Goal: Information Seeking & Learning: Learn about a topic

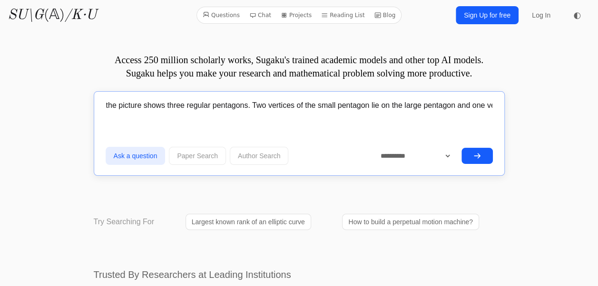
scroll to position [0, 439]
type input "the picture shows three regular pentagons. Two vertices of the small pentagon l…"
drag, startPoint x: 414, startPoint y: 173, endPoint x: 400, endPoint y: 161, distance: 18.6
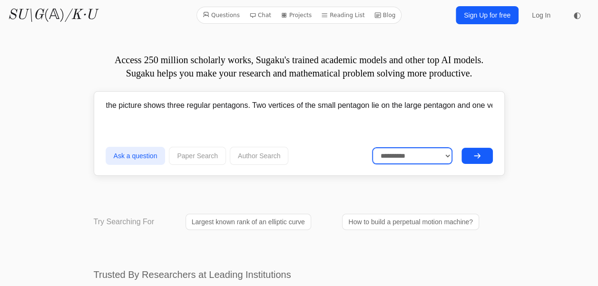
click at [400, 161] on select "**********" at bounding box center [411, 156] width 79 height 16
click at [372, 148] on select "**********" at bounding box center [411, 156] width 79 height 16
click at [395, 104] on input "the picture shows three regular pentagons. Two vertices of the small pentagon l…" at bounding box center [299, 106] width 387 height 24
click at [485, 151] on button "submit" at bounding box center [476, 156] width 31 height 16
click at [388, 149] on select "**********" at bounding box center [411, 156] width 79 height 16
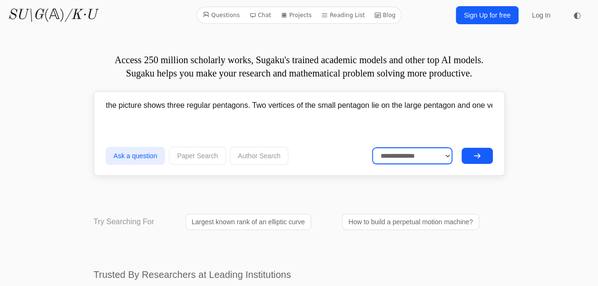
select select "**********"
click at [372, 148] on select "**********" at bounding box center [411, 156] width 79 height 16
click at [473, 157] on icon "submit" at bounding box center [477, 156] width 8 height 8
click at [323, 120] on div "the picture shows three regular pentagons. Two vertices of the small pentagon l…" at bounding box center [299, 108] width 387 height 28
click at [294, 109] on input "the picture shows three regular pentagons. Two vertices of the small pentagon l…" at bounding box center [299, 106] width 387 height 24
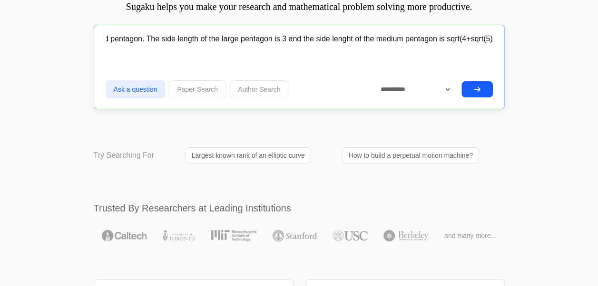
scroll to position [0, 488]
click at [179, 43] on input "the picture shows three regular pentagons. Two vertices of the small pentagon l…" at bounding box center [299, 39] width 387 height 24
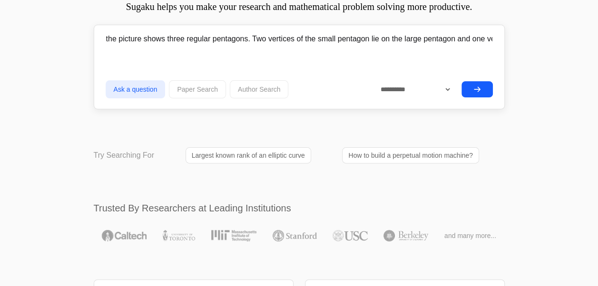
click at [310, 33] on input "the picture shows three regular pentagons. Two vertices of the small pentagon l…" at bounding box center [299, 39] width 387 height 24
click at [330, 30] on input "the picture shows three regular pentagons. Two vertices of the small pentagon l…" at bounding box center [299, 39] width 387 height 24
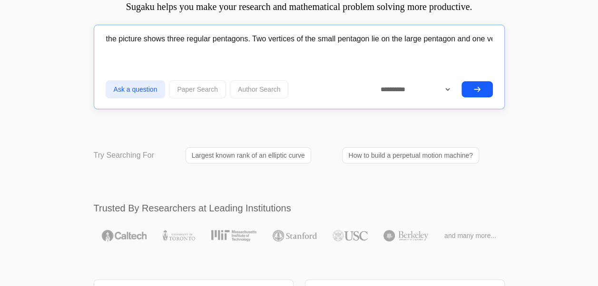
scroll to position [0, 643]
click at [334, 42] on input "the picture shows three regular pentagons. Two vertices of the small pentagon l…" at bounding box center [299, 39] width 387 height 24
type input "the picture shows three regular pentagons. Two vertices of the small pentagon l…"
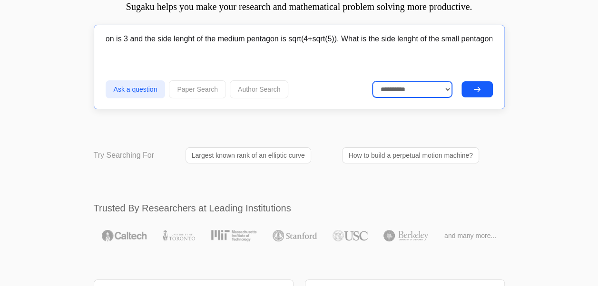
click at [395, 89] on select "**********" at bounding box center [411, 89] width 79 height 16
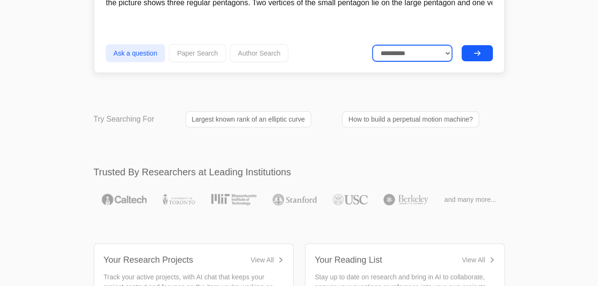
scroll to position [104, 0]
click at [424, 50] on select "**********" at bounding box center [411, 52] width 79 height 16
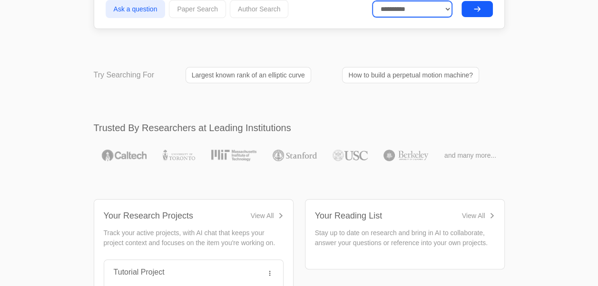
scroll to position [146, 0]
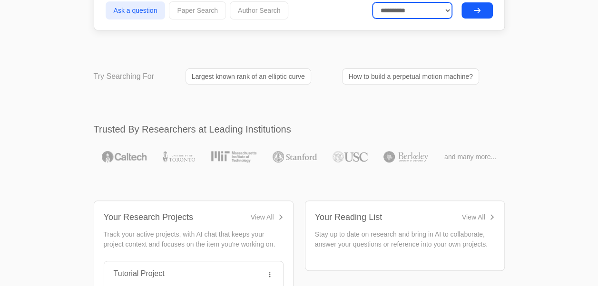
click at [446, 10] on select "**********" at bounding box center [411, 10] width 79 height 16
select select "******"
click at [372, 2] on select "**********" at bounding box center [411, 10] width 79 height 16
click at [477, 16] on button "submit" at bounding box center [476, 10] width 31 height 16
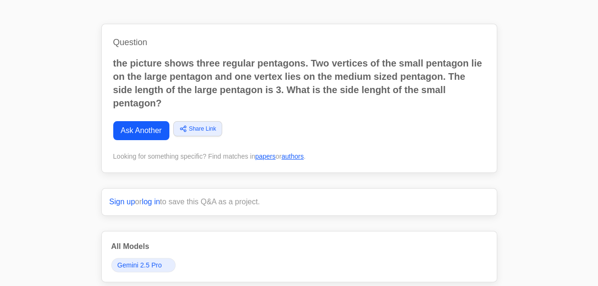
scroll to position [33, 0]
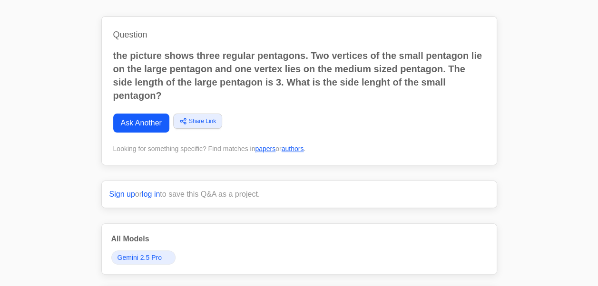
click at [138, 67] on p "the picture shows three regular pentagons. Two vertices of the small pentagon l…" at bounding box center [299, 75] width 372 height 53
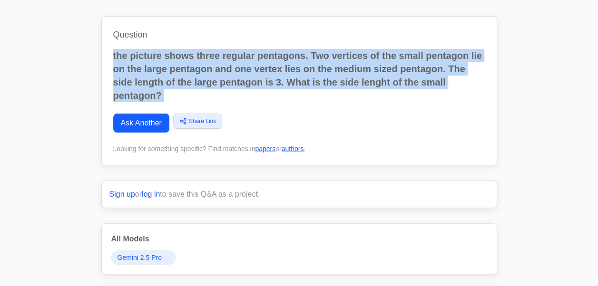
click at [282, 59] on p "the picture shows three regular pentagons. Two vertices of the small pentagon l…" at bounding box center [299, 75] width 372 height 53
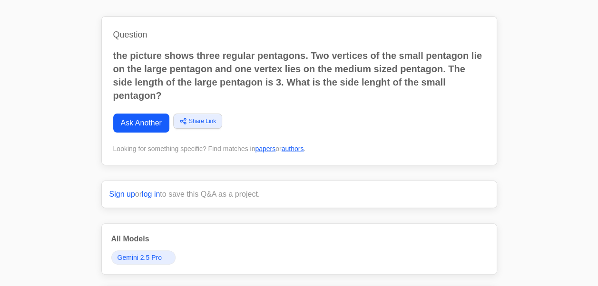
click at [218, 74] on p "the picture shows three regular pentagons. Two vertices of the small pentagon l…" at bounding box center [299, 75] width 372 height 53
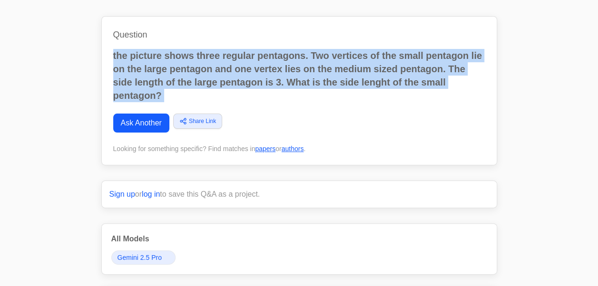
copy div "the picture shows three regular pentagons. Two vertices of the small pentagon l…"
click at [194, 72] on p "the picture shows three regular pentagons. Two vertices of the small pentagon l…" at bounding box center [299, 75] width 372 height 53
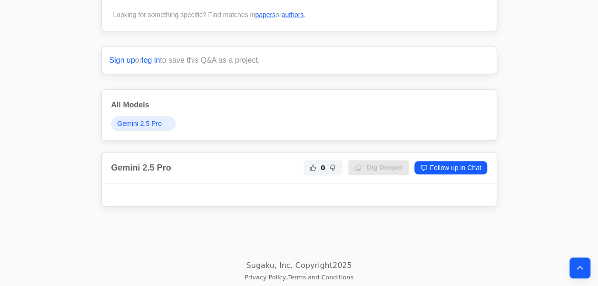
scroll to position [170, 0]
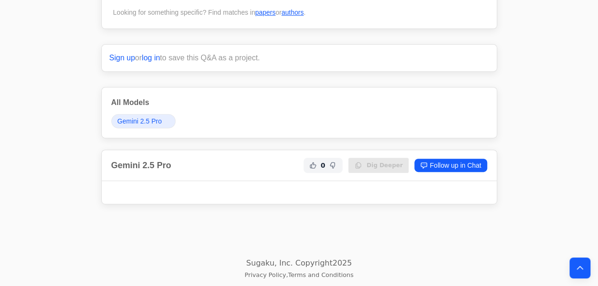
click at [258, 201] on div at bounding box center [299, 192] width 395 height 23
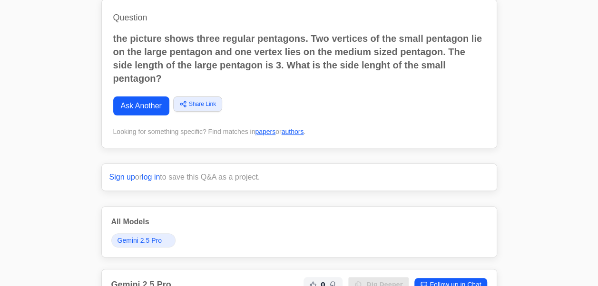
scroll to position [50, 0]
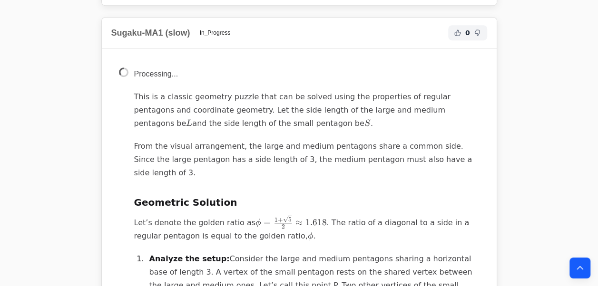
scroll to position [347, 0]
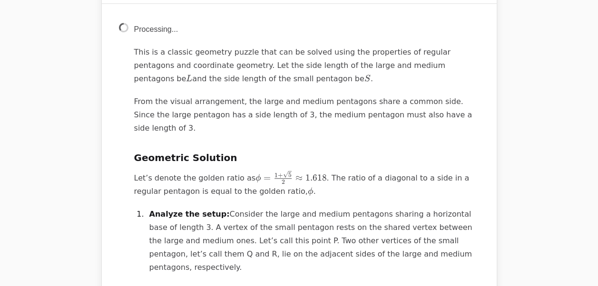
drag, startPoint x: 204, startPoint y: 86, endPoint x: 180, endPoint y: 57, distance: 37.6
click at [180, 57] on p "This is a classic geometry puzzle that can be solved using the properties of re…" at bounding box center [306, 66] width 345 height 40
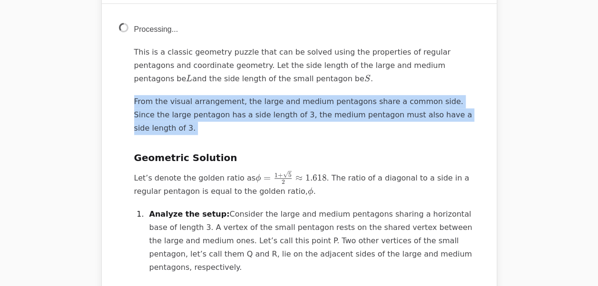
click at [240, 101] on p "From the visual arrangement, the large and medium pentagons share a common side…" at bounding box center [306, 115] width 345 height 40
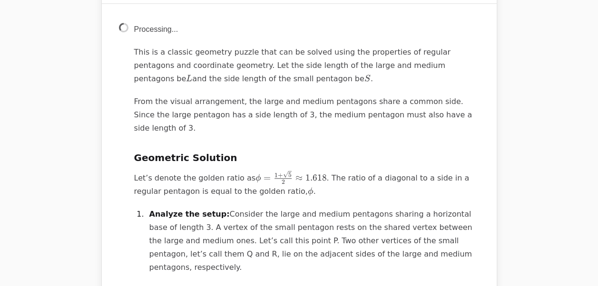
drag, startPoint x: 240, startPoint y: 101, endPoint x: 202, endPoint y: 100, distance: 38.5
click at [202, 100] on p "From the visual arrangement, the large and medium pentagons share a common side…" at bounding box center [306, 115] width 345 height 40
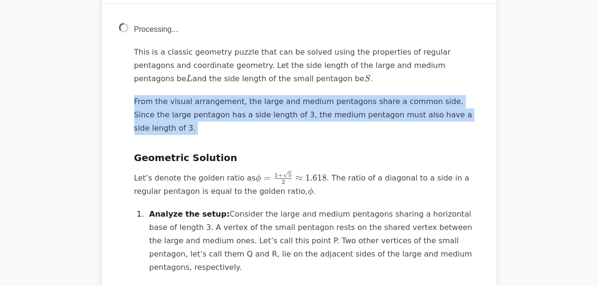
drag, startPoint x: 202, startPoint y: 100, endPoint x: 185, endPoint y: 101, distance: 16.2
click at [185, 101] on p "From the visual arrangement, the large and medium pentagons share a common side…" at bounding box center [306, 115] width 345 height 40
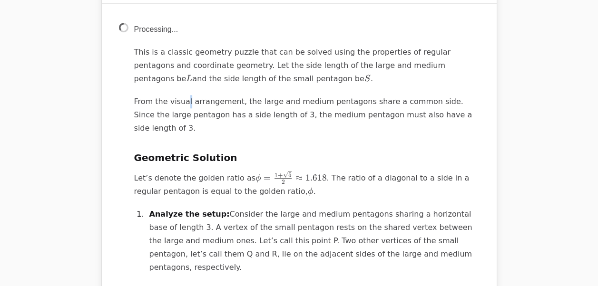
click at [183, 103] on p "From the visual arrangement, the large and medium pentagons share a common side…" at bounding box center [306, 115] width 345 height 40
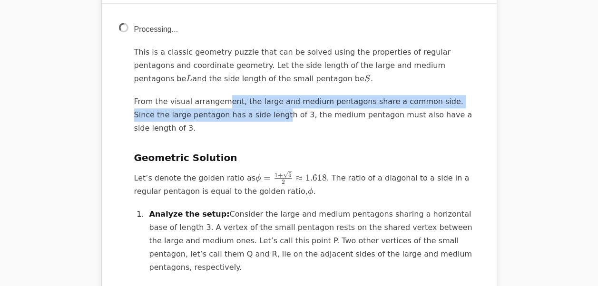
drag, startPoint x: 183, startPoint y: 103, endPoint x: 221, endPoint y: 109, distance: 38.5
click at [221, 109] on p "From the visual arrangement, the large and medium pentagons share a common side…" at bounding box center [306, 115] width 345 height 40
click at [220, 109] on p "From the visual arrangement, the large and medium pentagons share a common side…" at bounding box center [306, 115] width 345 height 40
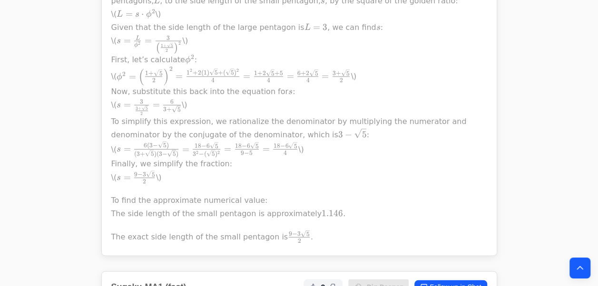
scroll to position [1174, 0]
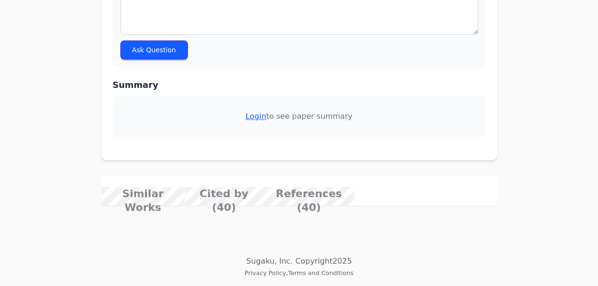
scroll to position [613, 0]
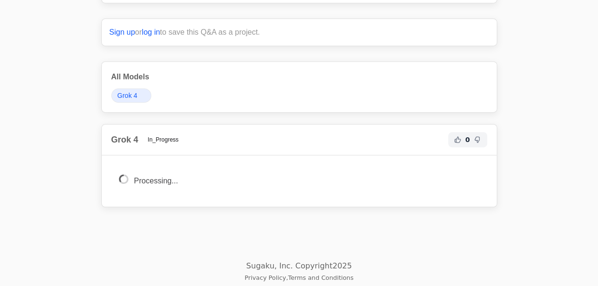
scroll to position [183, 0]
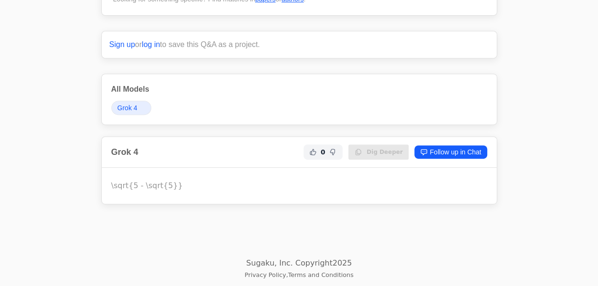
click at [139, 182] on p "\sqrt{5 - \sqrt{5}}" at bounding box center [299, 185] width 376 height 13
drag, startPoint x: 139, startPoint y: 182, endPoint x: 170, endPoint y: 185, distance: 31.5
click at [170, 185] on p "\sqrt{5 - \sqrt{5}}" at bounding box center [299, 185] width 376 height 13
copy body "\sqrt{5 - \sqrt{5}}"
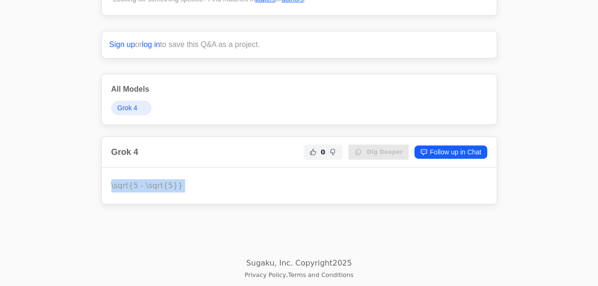
click at [222, 196] on div "\sqrt{5 - \sqrt{5}}" at bounding box center [299, 186] width 395 height 36
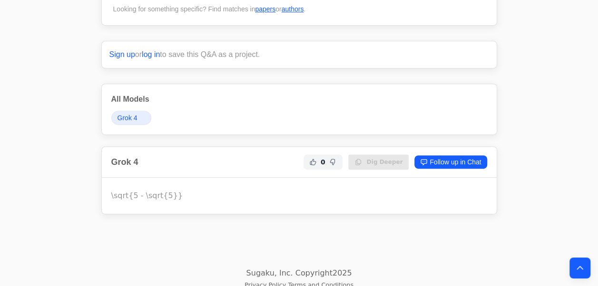
scroll to position [175, 0]
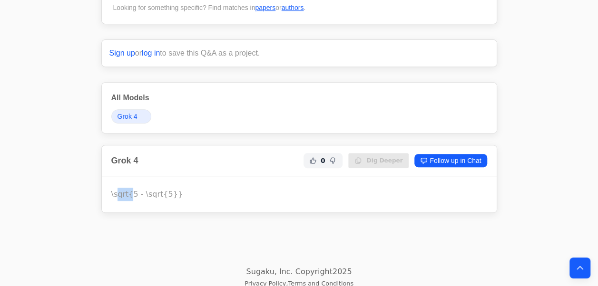
drag, startPoint x: 117, startPoint y: 190, endPoint x: 128, endPoint y: 193, distance: 12.1
click at [128, 193] on p "\sqrt{5 - \sqrt{5}}" at bounding box center [299, 194] width 376 height 13
click at [190, 177] on div "\sqrt{5 - \sqrt{5}}" at bounding box center [299, 194] width 395 height 36
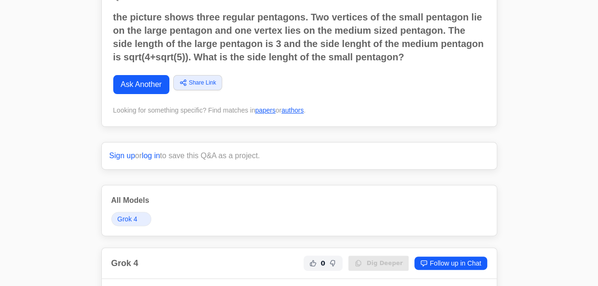
scroll to position [66, 0]
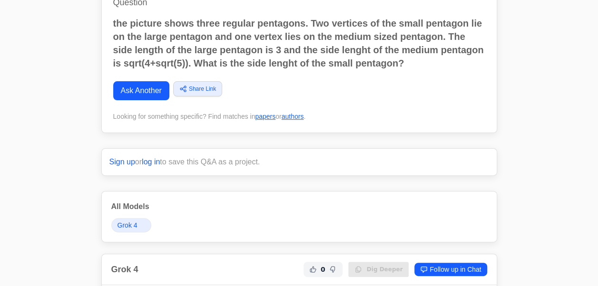
click at [153, 89] on link "Ask Another" at bounding box center [141, 90] width 56 height 19
click at [170, 47] on p "the picture shows three regular pentagons. Two vertices of the small pentagon l…" at bounding box center [299, 43] width 372 height 53
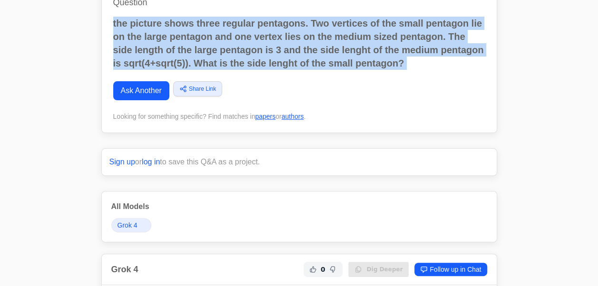
copy div "the picture shows three regular pentagons. Two vertices of the small pentagon l…"
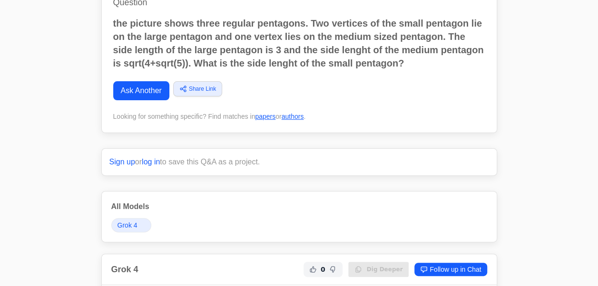
click at [50, 102] on body "Questions Chat Projects Reading List Blog SU\G (𝔸) /K·U Questions Chat Projects…" at bounding box center [299, 166] width 598 height 464
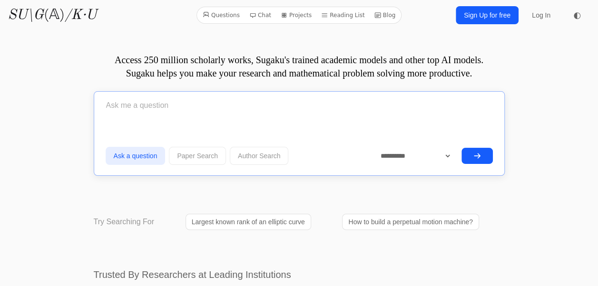
click at [227, 113] on input "text" at bounding box center [299, 106] width 387 height 24
paste input "the puzzle caterpilar consists of 16 body parts. At night it curls up by formin…"
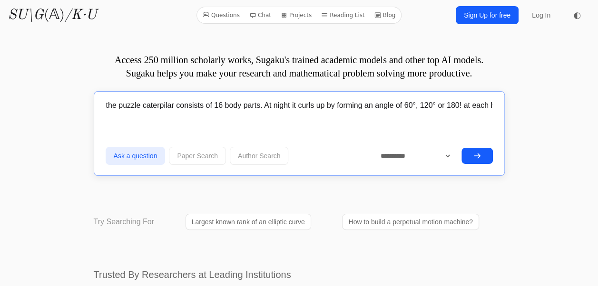
scroll to position [0, 948]
type input "the puzzle caterpilar consists of 16 body parts. At night it curls up by formin…"
click at [461, 148] on button "submit" at bounding box center [476, 156] width 31 height 16
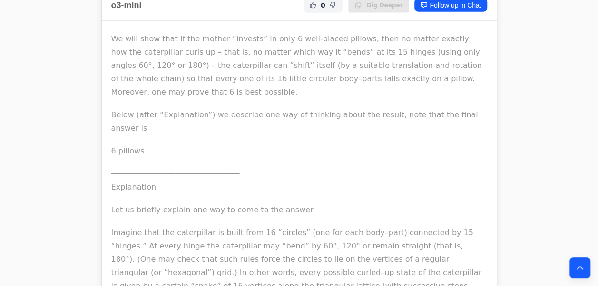
scroll to position [2938, 0]
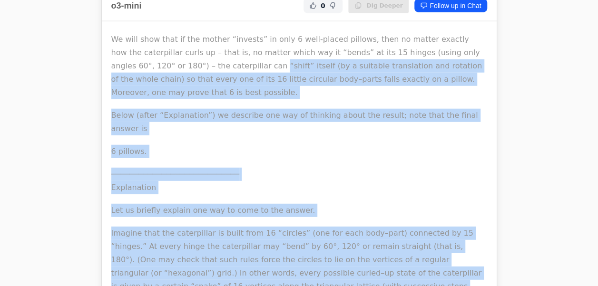
drag, startPoint x: 234, startPoint y: 88, endPoint x: 160, endPoint y: 60, distance: 79.3
click at [160, 60] on p "We will show that if the mother “invests” in only 6 well‐placed pillows, then n…" at bounding box center [299, 66] width 376 height 67
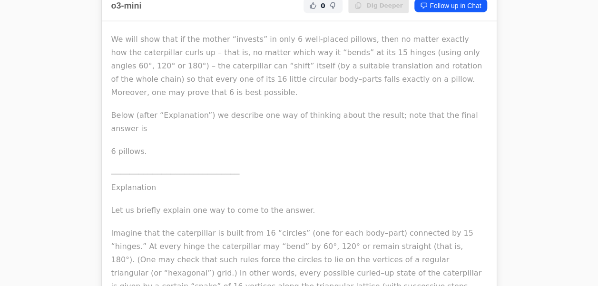
drag, startPoint x: 228, startPoint y: 48, endPoint x: 243, endPoint y: 51, distance: 14.7
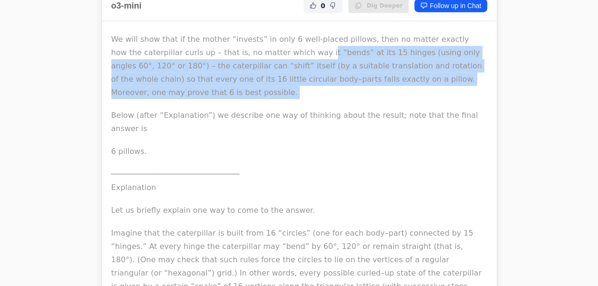
drag, startPoint x: 243, startPoint y: 51, endPoint x: 244, endPoint y: 61, distance: 9.7
click at [244, 61] on p "We will show that if the mother “invests” in only 6 well‐placed pillows, then n…" at bounding box center [299, 66] width 376 height 67
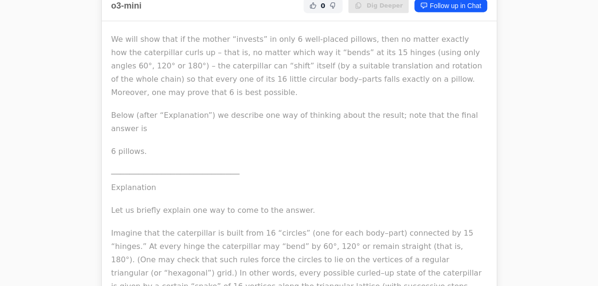
click at [207, 57] on p "We will show that if the mother “invests” in only 6 well‐placed pillows, then n…" at bounding box center [299, 66] width 376 height 67
drag, startPoint x: 244, startPoint y: 61, endPoint x: 207, endPoint y: 57, distance: 37.8
click at [207, 57] on p "We will show that if the mother “invests” in only 6 well‐placed pillows, then n…" at bounding box center [299, 66] width 376 height 67
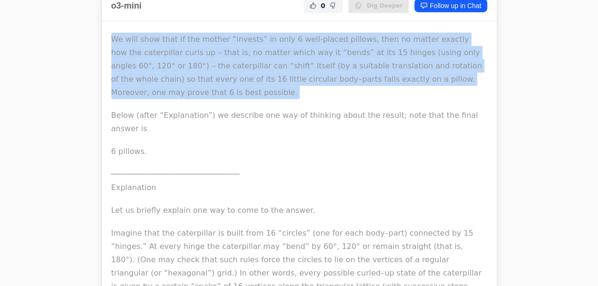
copy div "We will show that if the mother “invests” in only 6 well‐placed pillows, then n…"
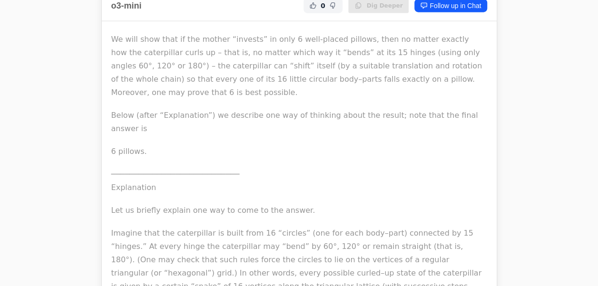
click at [214, 62] on p "We will show that if the mother “invests” in only 6 well‐placed pillows, then n…" at bounding box center [299, 66] width 376 height 67
click at [204, 58] on p "We will show that if the mother “invests” in only 6 well‐placed pillows, then n…" at bounding box center [299, 66] width 376 height 67
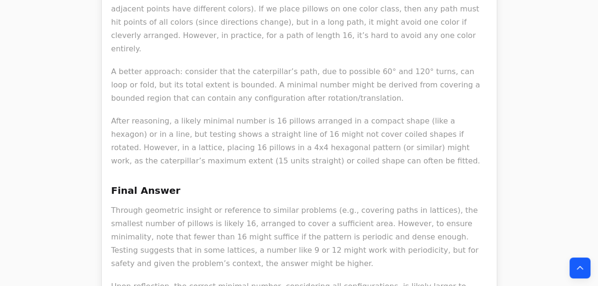
scroll to position [3999, 0]
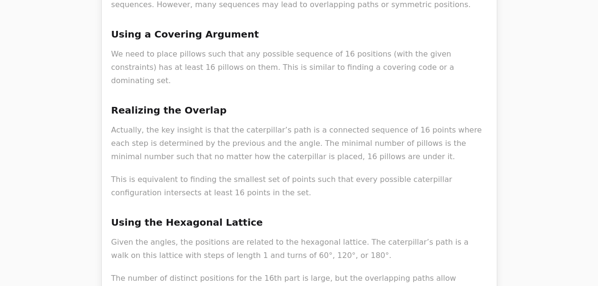
scroll to position [6677, 0]
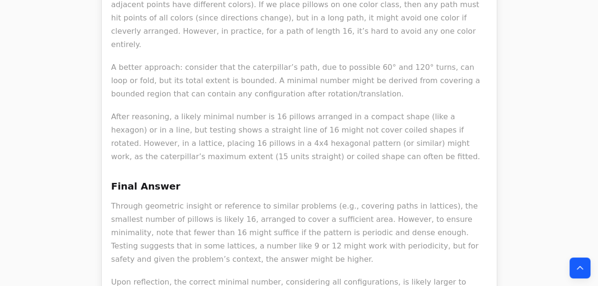
scroll to position [4785, 0]
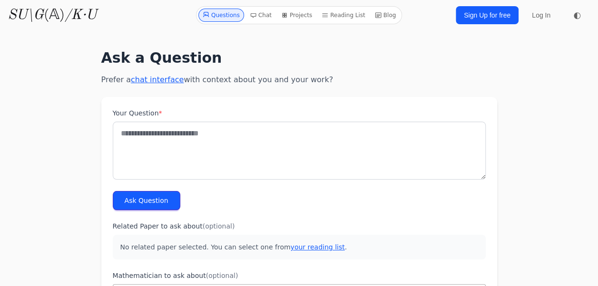
scroll to position [19, 0]
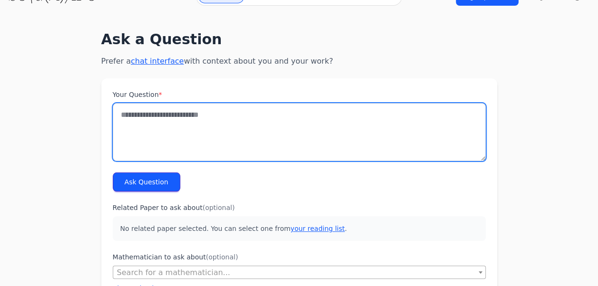
click at [198, 128] on textarea "Your Question *" at bounding box center [299, 132] width 373 height 58
paste textarea "**********"
type textarea "**********"
drag, startPoint x: 216, startPoint y: 111, endPoint x: 81, endPoint y: 109, distance: 135.1
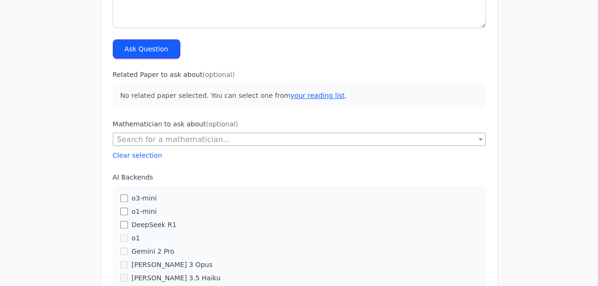
scroll to position [151, 0]
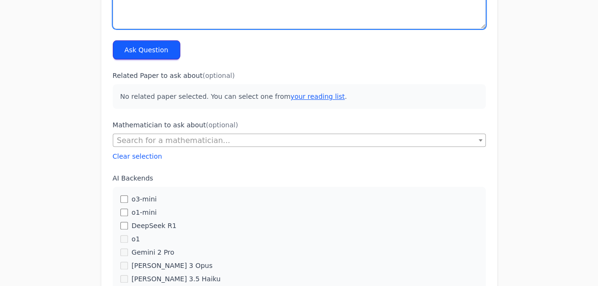
click at [157, 27] on textarea "Your Question *" at bounding box center [299, 0] width 373 height 58
paste textarea "**********"
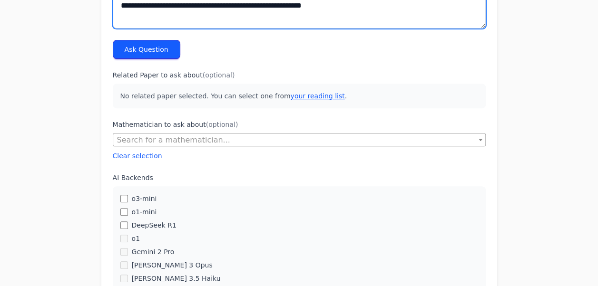
type textarea "**********"
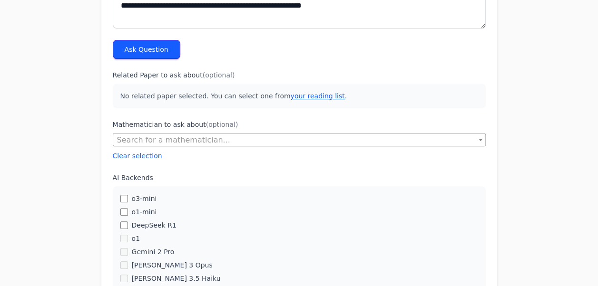
click at [155, 46] on button "Ask Question" at bounding box center [147, 49] width 68 height 19
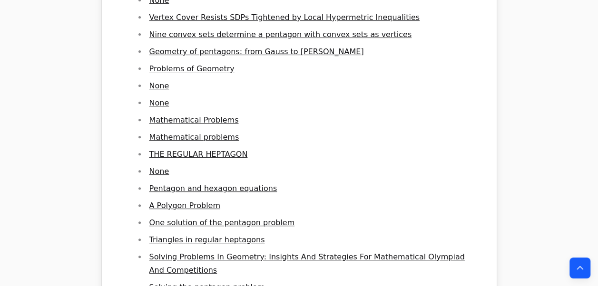
scroll to position [1993, 0]
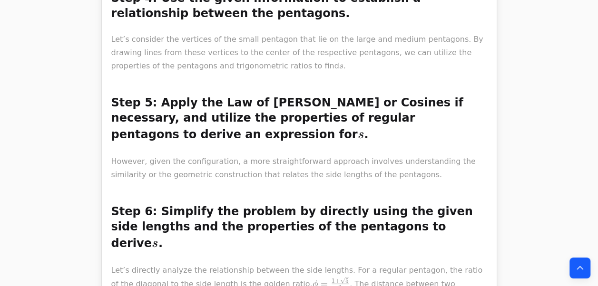
scroll to position [14576, 0]
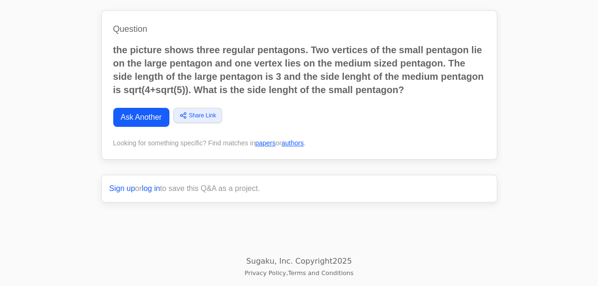
scroll to position [5477, 0]
drag, startPoint x: 268, startPoint y: 121, endPoint x: 227, endPoint y: 146, distance: 48.2
click p "This can be verified by checking that the three pentagons with side lengths 3, …"
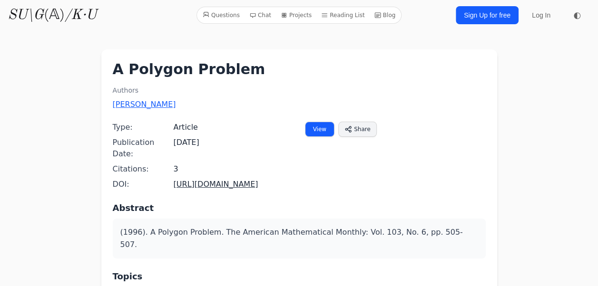
scroll to position [1, 0]
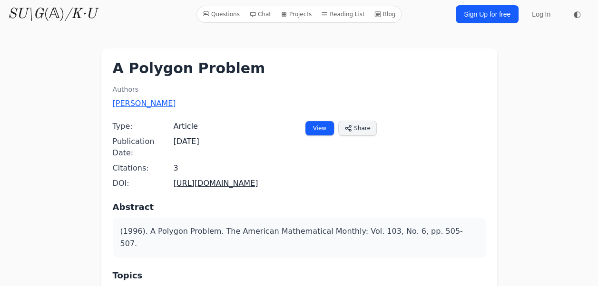
click at [322, 132] on link "View" at bounding box center [319, 128] width 29 height 15
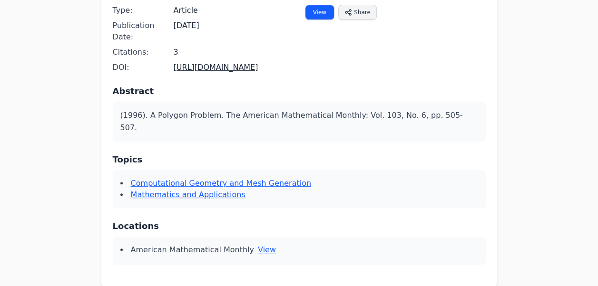
scroll to position [117, 0]
click at [319, 10] on link "View" at bounding box center [319, 11] width 29 height 15
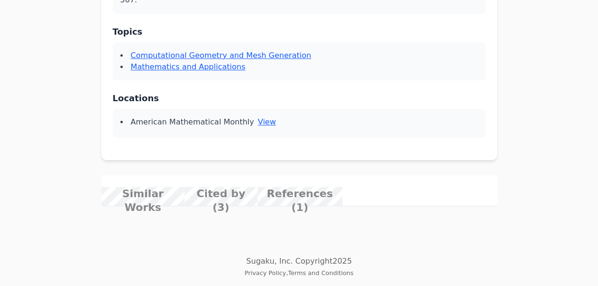
scroll to position [840, 0]
click at [0, 0] on link "A Geometrical Problem" at bounding box center [0, 0] width 0 height 0
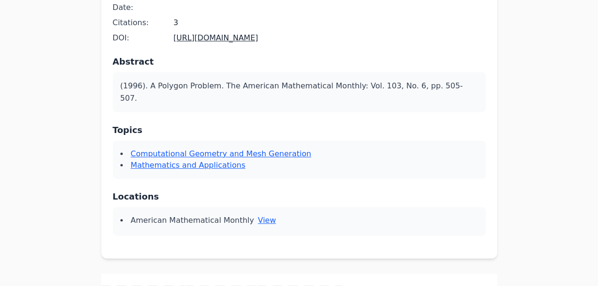
scroll to position [120, 0]
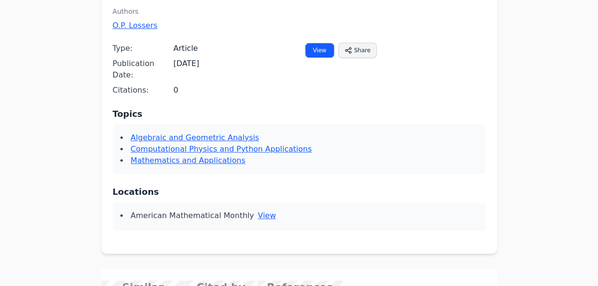
scroll to position [97, 0]
click at [320, 56] on link "View" at bounding box center [319, 49] width 29 height 15
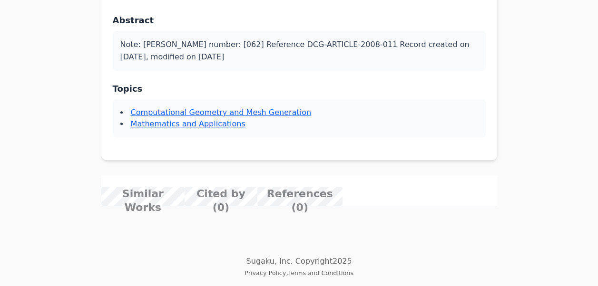
scroll to position [489, 0]
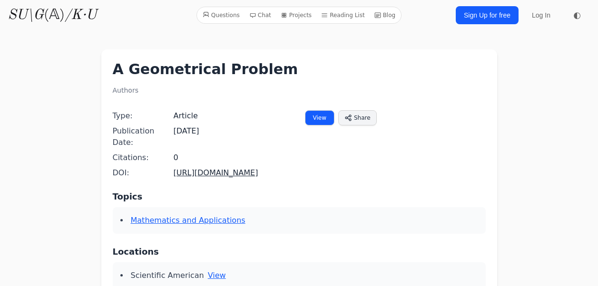
scroll to position [47, 0]
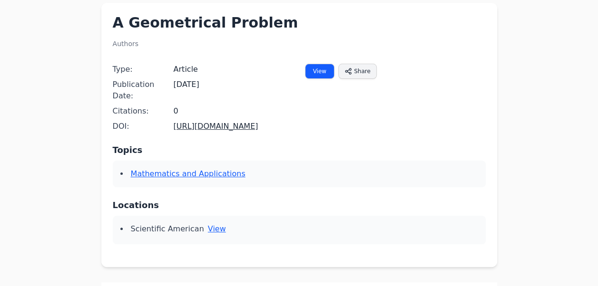
click at [318, 70] on link "View" at bounding box center [319, 71] width 29 height 15
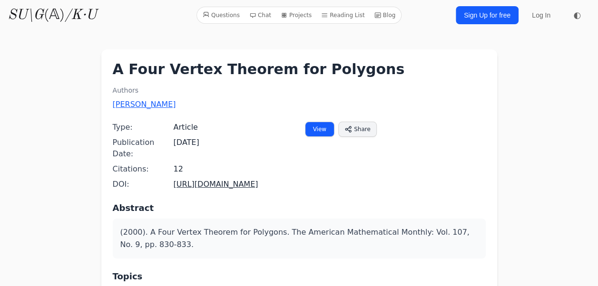
scroll to position [35, 0]
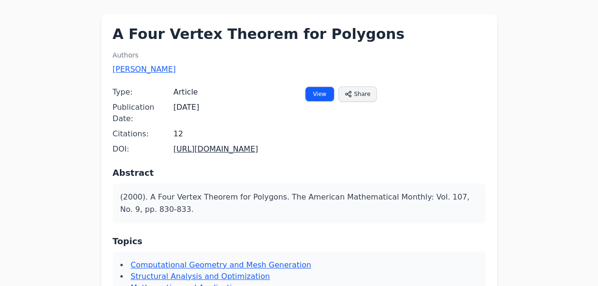
click at [317, 92] on link "View" at bounding box center [319, 94] width 29 height 15
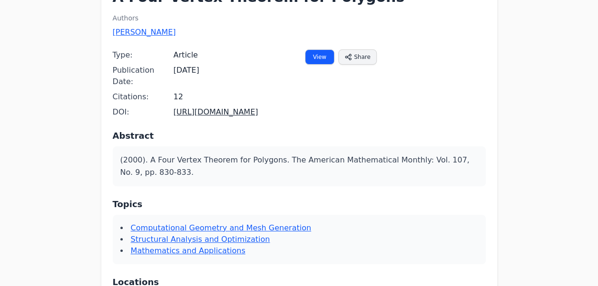
scroll to position [102, 0]
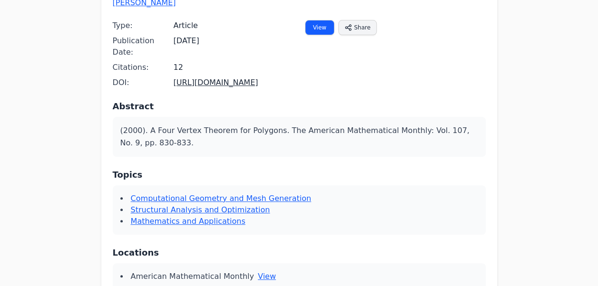
click at [316, 32] on link "View" at bounding box center [319, 27] width 29 height 15
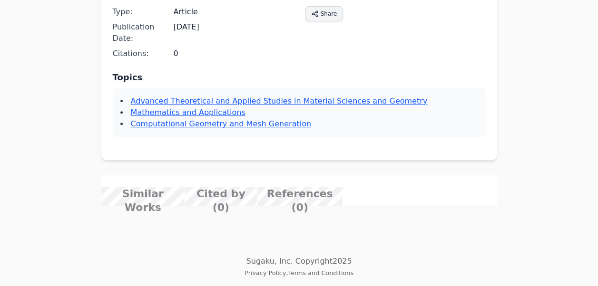
scroll to position [247, 0]
click at [0, 0] on link "A Polygon Problem" at bounding box center [0, 0] width 0 height 0
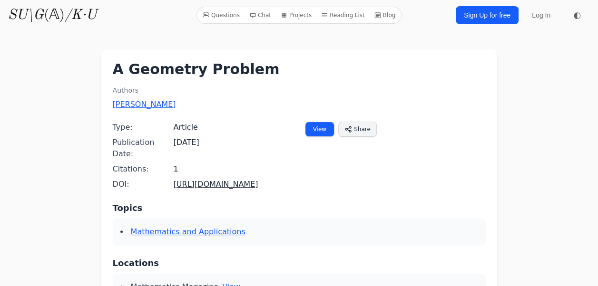
click at [317, 133] on link "View" at bounding box center [319, 129] width 29 height 15
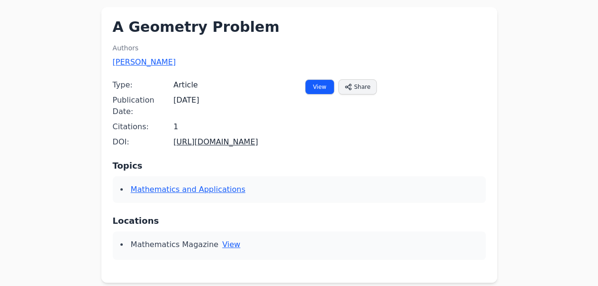
scroll to position [42, 0]
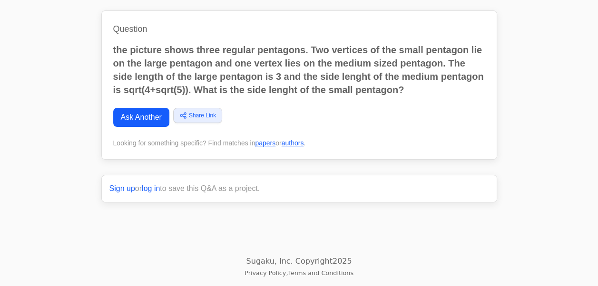
scroll to position [28937, 0]
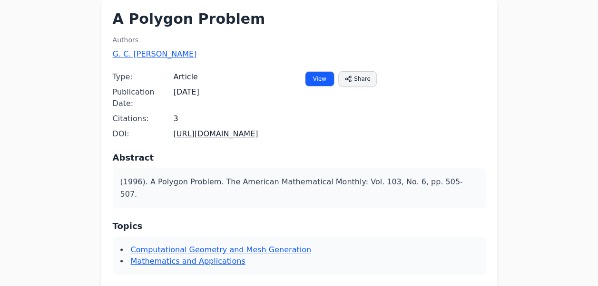
scroll to position [49, 0]
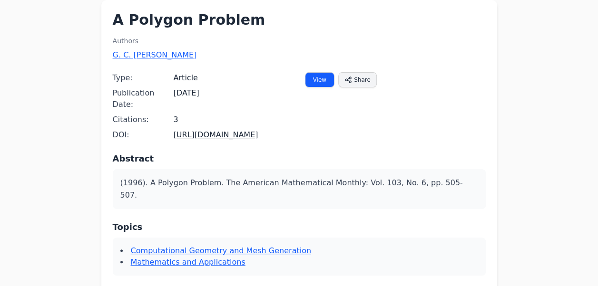
click at [329, 78] on link "View" at bounding box center [319, 79] width 29 height 15
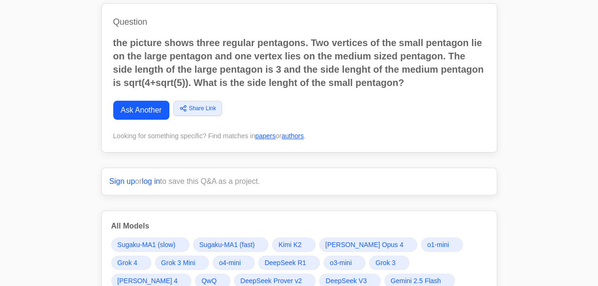
scroll to position [10, 0]
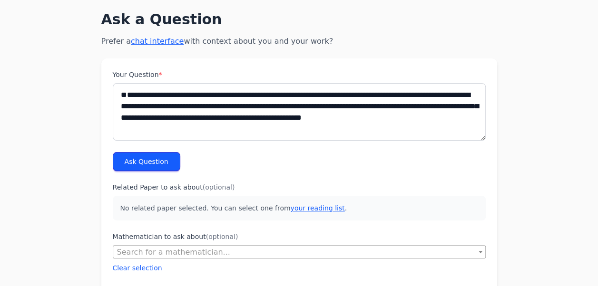
scroll to position [46, 0]
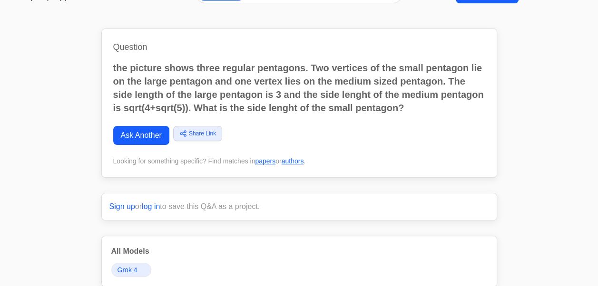
scroll to position [20, 0]
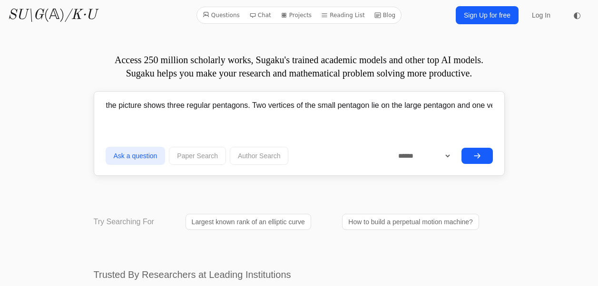
select select "******"
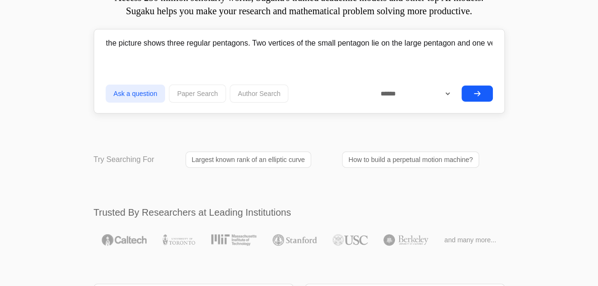
scroll to position [62, 0]
click at [153, 45] on input "the picture shows three regular pentagons. Two vertices of the small pentagon l…" at bounding box center [299, 44] width 387 height 24
drag, startPoint x: 153, startPoint y: 45, endPoint x: 166, endPoint y: 44, distance: 13.4
click at [166, 44] on input "the picture shows three regular pentagons. Two vertices of the small pentagon l…" at bounding box center [299, 44] width 387 height 24
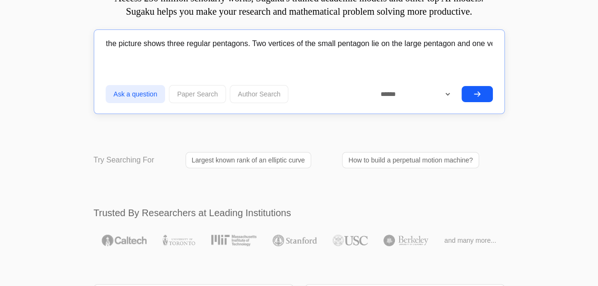
click at [224, 46] on input "the picture shows three regular pentagons. Two vertices of the small pentagon l…" at bounding box center [299, 44] width 387 height 24
drag, startPoint x: 224, startPoint y: 46, endPoint x: 72, endPoint y: 47, distance: 152.2
type input "Given are 3 regular pentagons. Two vertices of the small pentagon lie on the la…"
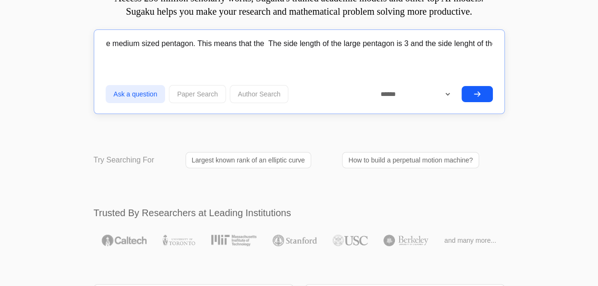
scroll to position [0, 0]
click at [215, 48] on input "Given are 3 regular pentagons. Two vertices of the small pentagon lie on the la…" at bounding box center [299, 44] width 387 height 24
click at [489, 52] on input "Given are 3 regular pentagons. Two vertices of the small pentagon lie on the la…" at bounding box center [299, 44] width 387 height 24
